Goal: Information Seeking & Learning: Learn about a topic

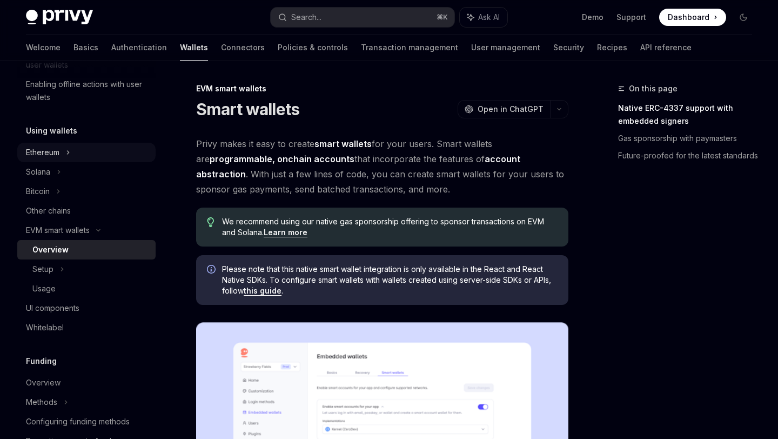
click at [65, 153] on div "Ethereum" at bounding box center [86, 152] width 138 height 19
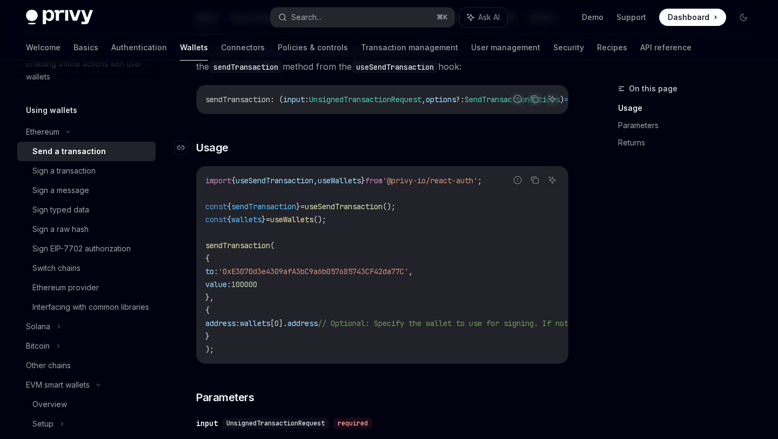
scroll to position [142, 0]
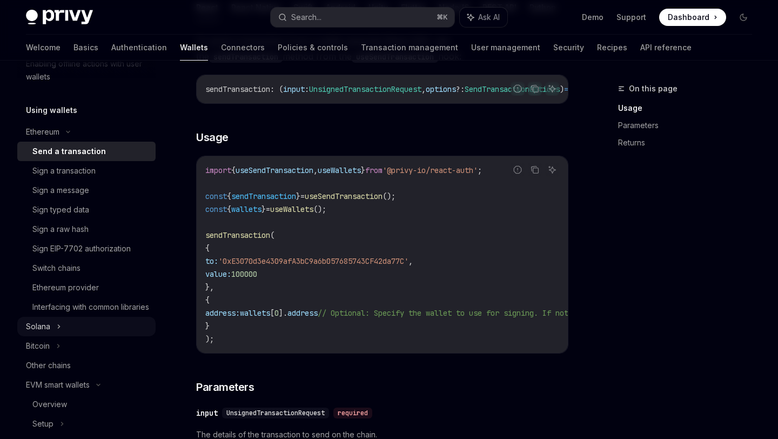
click at [74, 336] on div "Solana" at bounding box center [86, 326] width 138 height 19
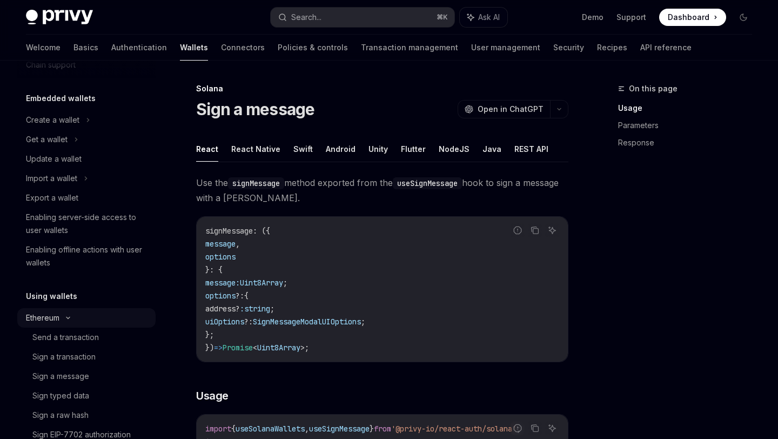
scroll to position [36, 0]
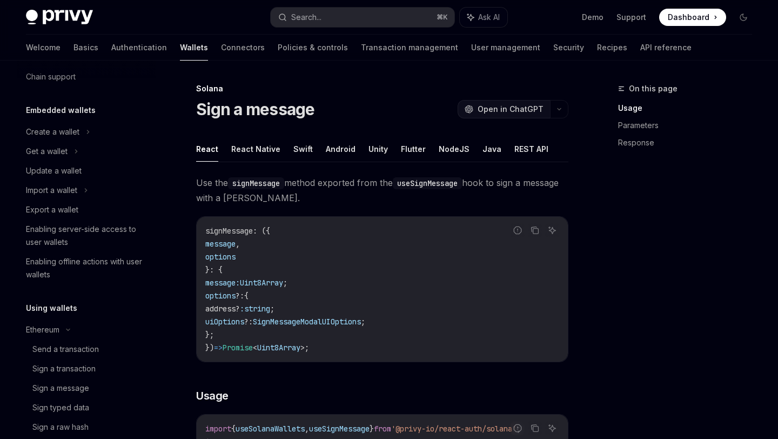
click at [520, 113] on span "Open in ChatGPT" at bounding box center [511, 109] width 66 height 11
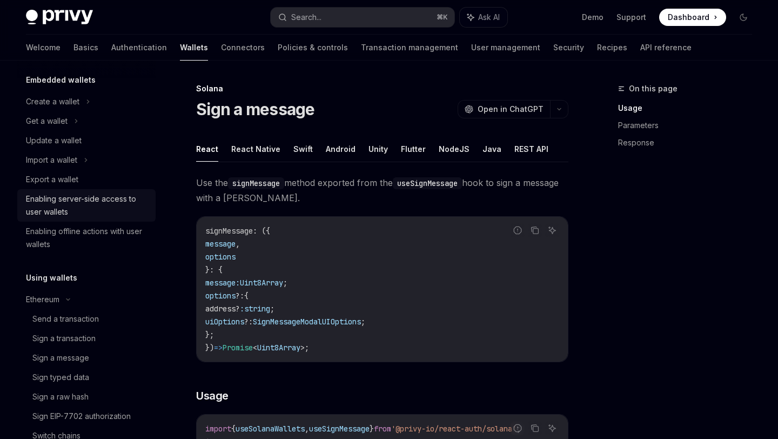
scroll to position [0, 0]
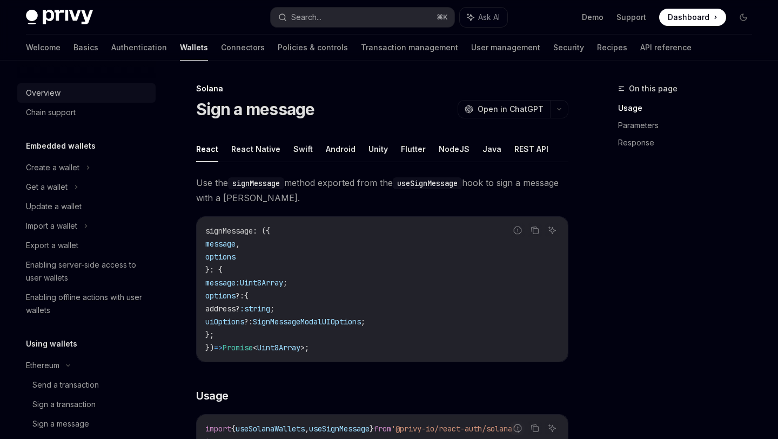
click at [88, 88] on div "Overview" at bounding box center [87, 92] width 123 height 13
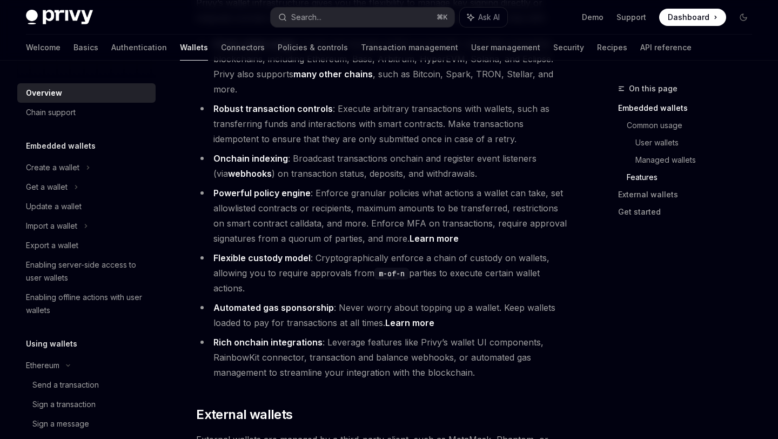
scroll to position [1497, 0]
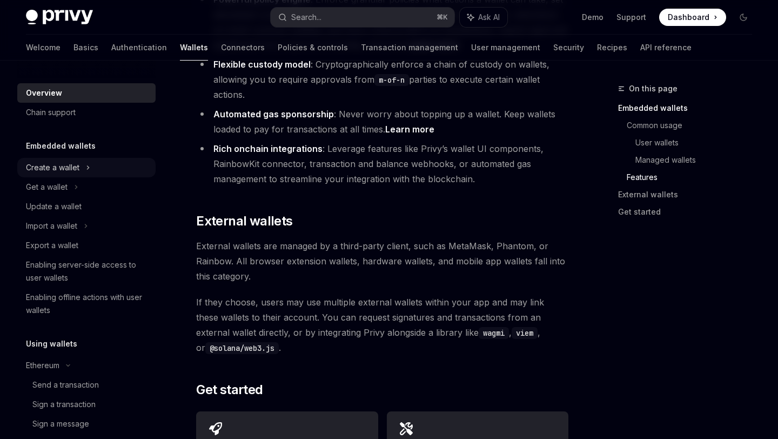
click at [83, 161] on div "Create a wallet" at bounding box center [86, 167] width 138 height 19
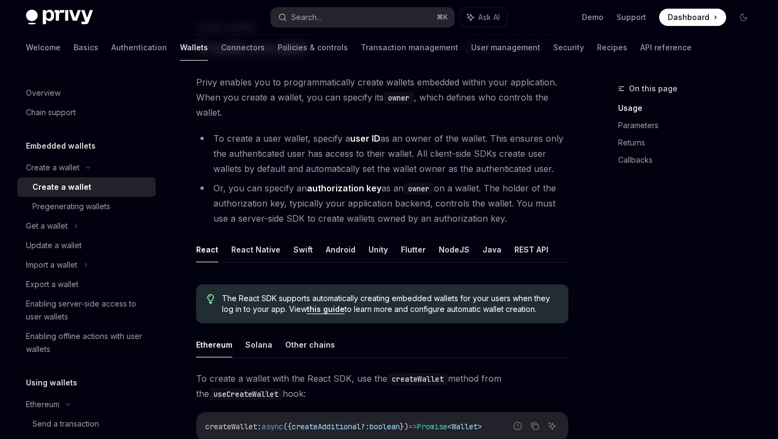
click at [456, 96] on span "Privy enables you to programmatically create wallets embedded within your appli…" at bounding box center [382, 97] width 372 height 45
click at [397, 112] on span "Privy enables you to programmatically create wallets embedded within your appli…" at bounding box center [382, 97] width 372 height 45
click at [353, 137] on strong "user ID" at bounding box center [365, 138] width 30 height 11
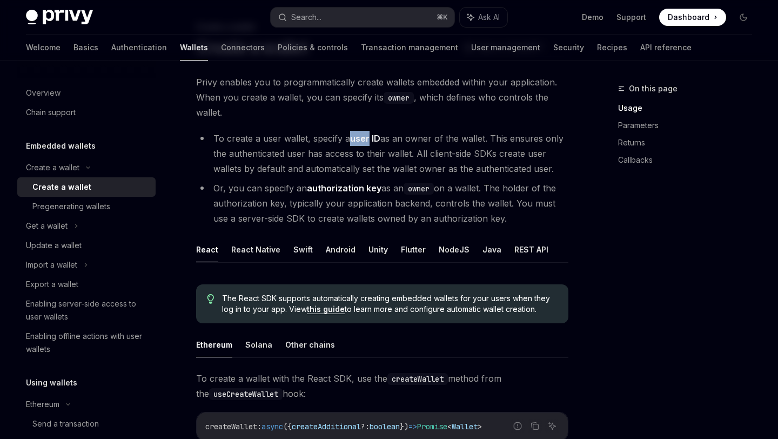
click at [342, 159] on li "To create a user wallet, specify a user ID as an owner of the wallet. This ensu…" at bounding box center [382, 153] width 372 height 45
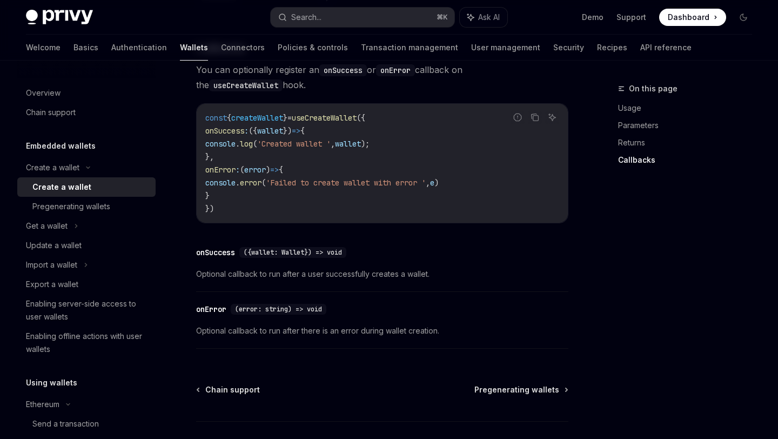
scroll to position [882, 0]
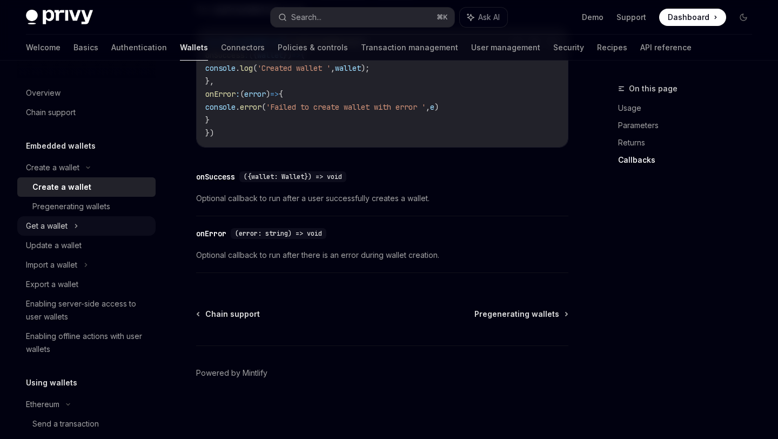
click at [75, 226] on icon at bounding box center [76, 225] width 4 height 13
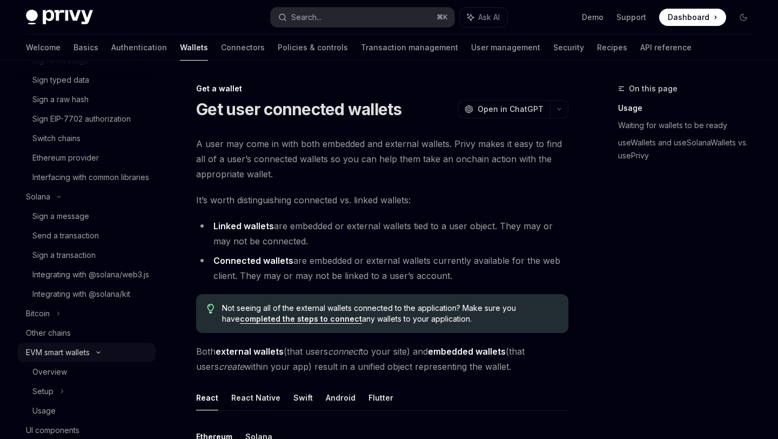
scroll to position [263, 0]
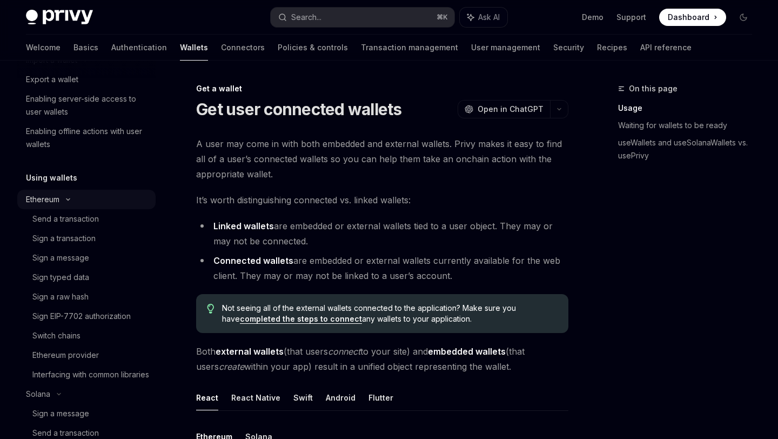
click at [78, 198] on div "Ethereum" at bounding box center [86, 199] width 138 height 19
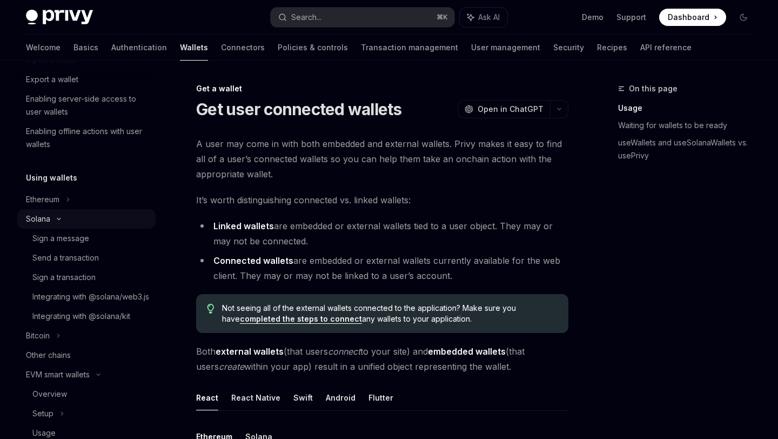
click at [69, 217] on div "Solana" at bounding box center [86, 218] width 138 height 19
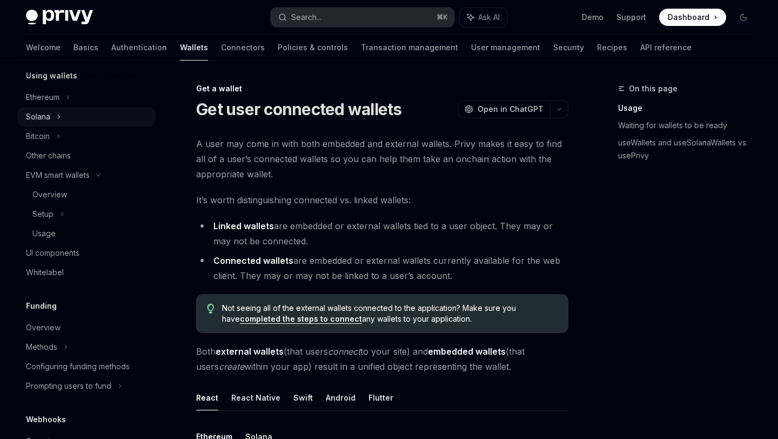
scroll to position [368, 0]
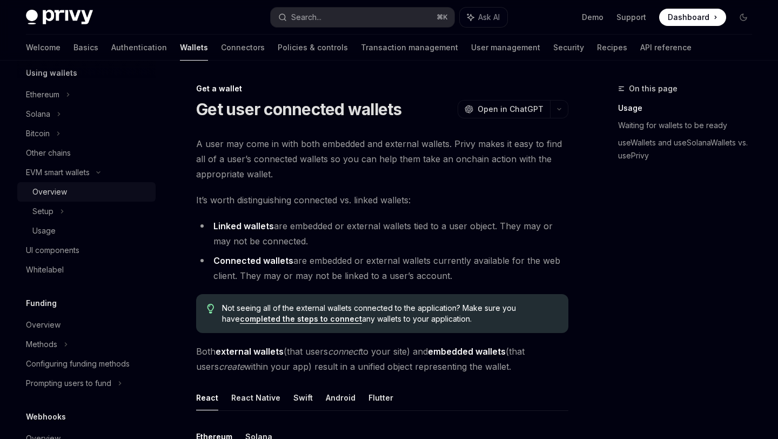
click at [63, 187] on div "Overview" at bounding box center [49, 191] width 35 height 13
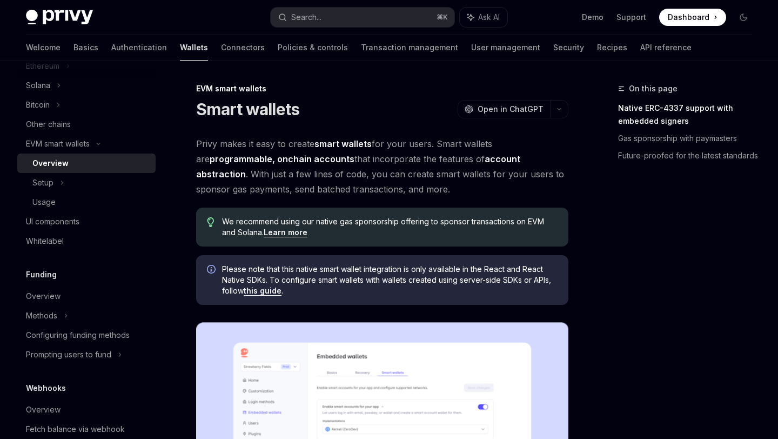
scroll to position [396, 0]
click at [78, 139] on div "EVM smart wallets" at bounding box center [58, 144] width 64 height 13
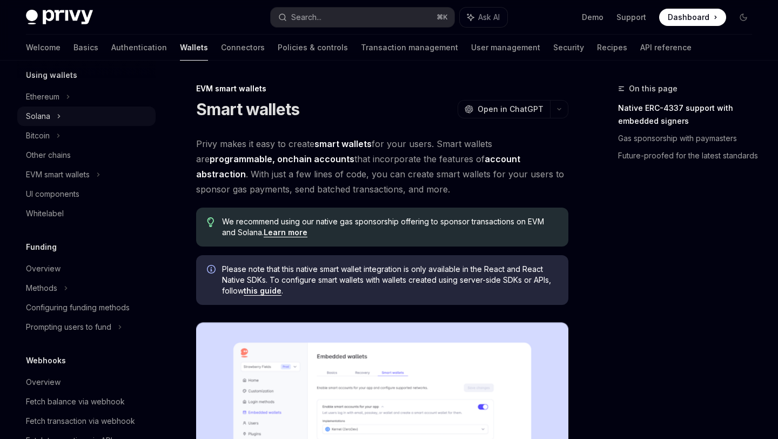
scroll to position [364, 0]
click at [62, 99] on div "Ethereum" at bounding box center [86, 98] width 138 height 19
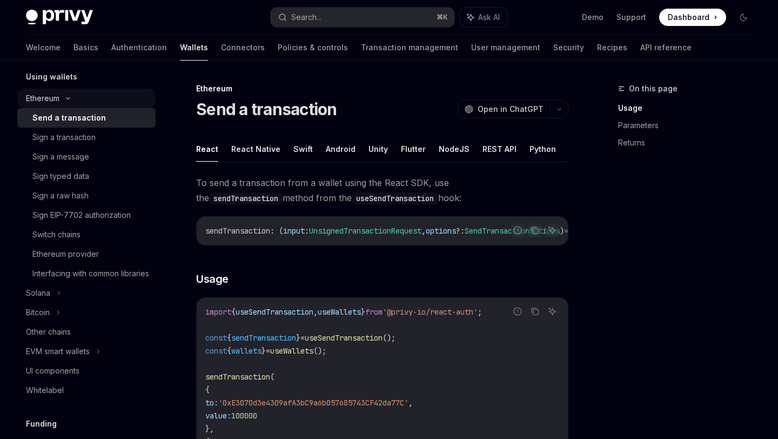
click at [62, 99] on icon at bounding box center [68, 98] width 13 height 4
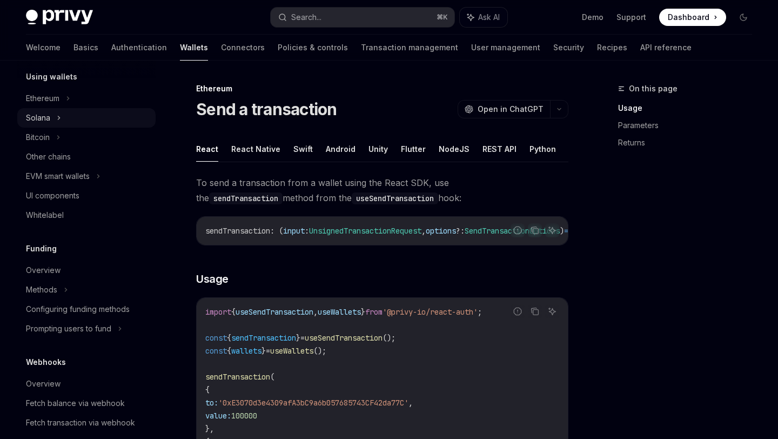
click at [57, 115] on icon at bounding box center [59, 117] width 4 height 13
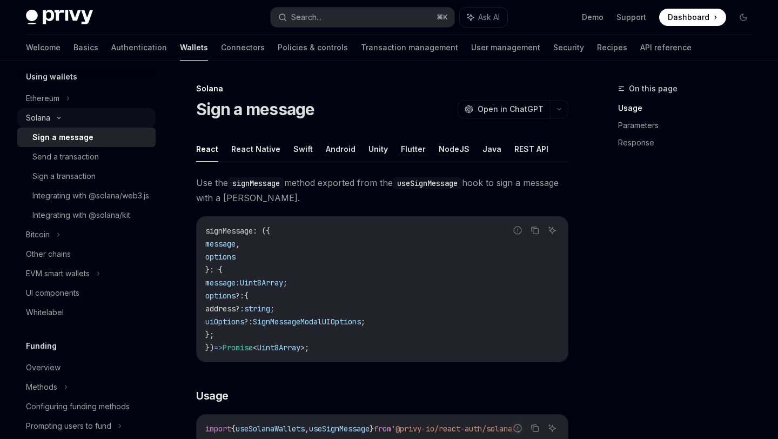
click at [57, 116] on icon at bounding box center [58, 118] width 13 height 4
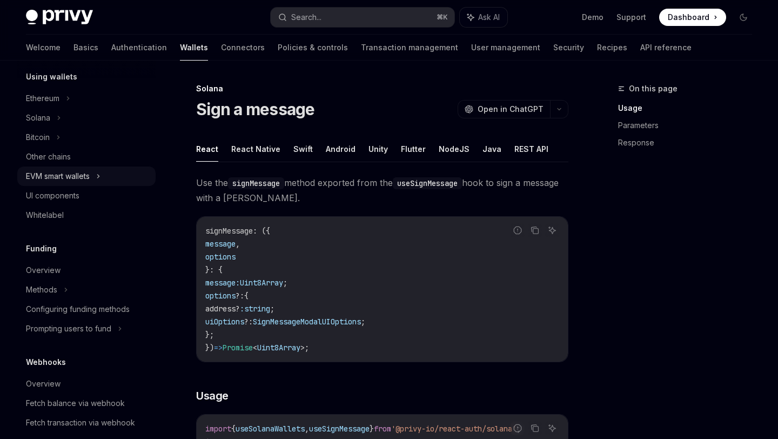
click at [50, 178] on div "EVM smart wallets" at bounding box center [58, 176] width 64 height 13
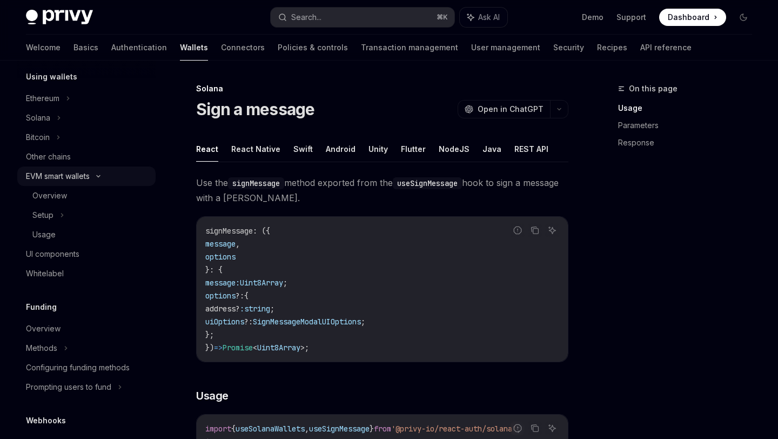
type textarea "*"
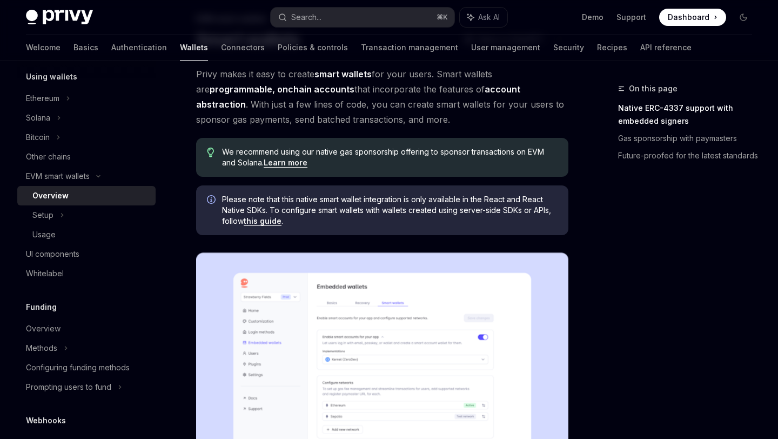
scroll to position [69, 0]
